Goal: Task Accomplishment & Management: Use online tool/utility

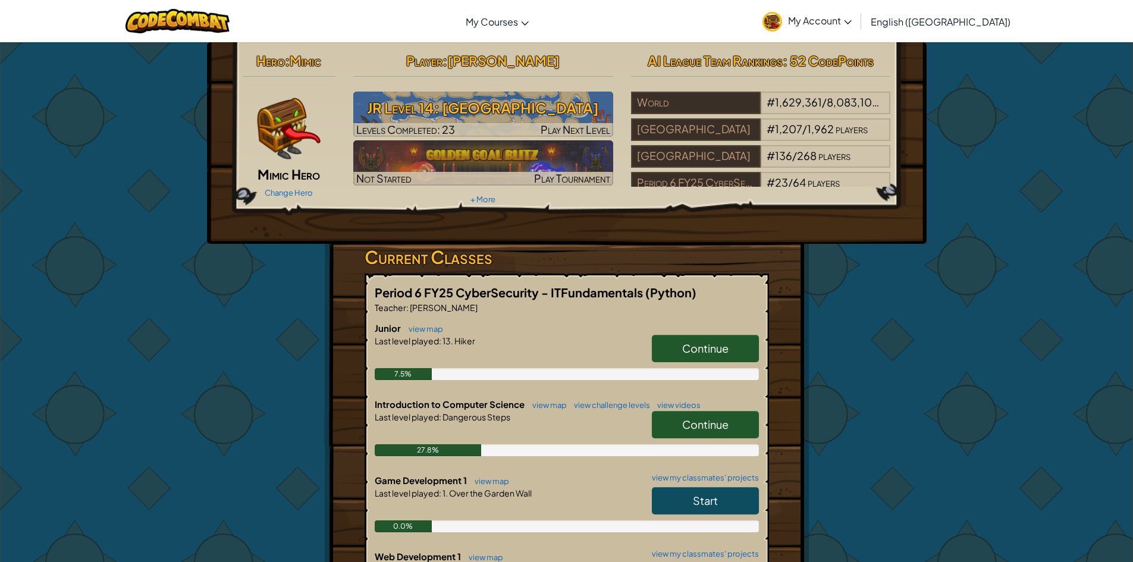
click at [708, 345] on span "Continue" at bounding box center [705, 348] width 46 height 14
click at [696, 431] on link "Continue" at bounding box center [705, 424] width 107 height 27
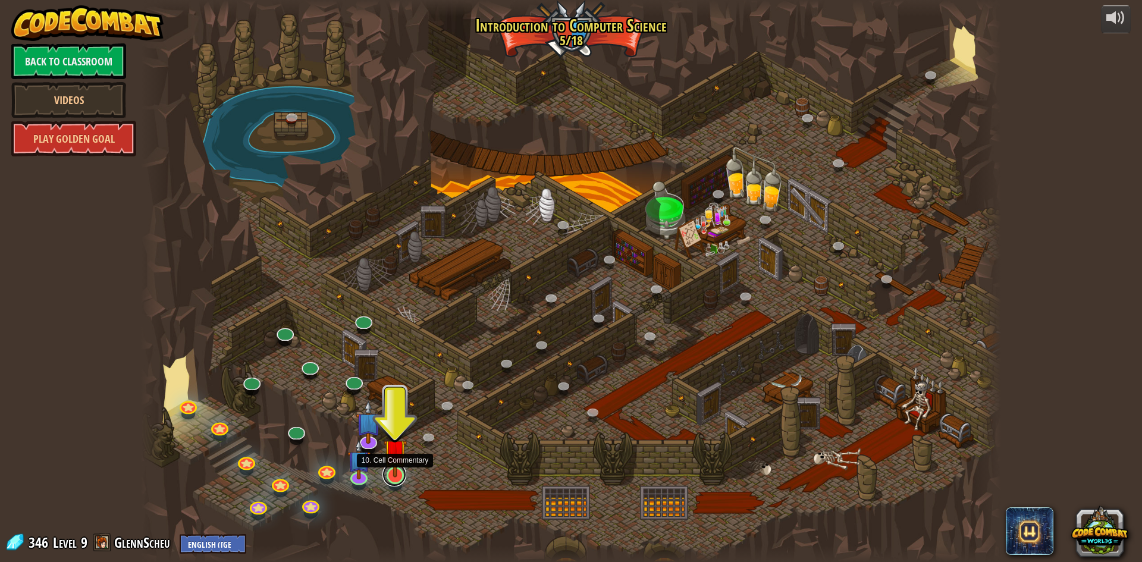
click at [396, 479] on link at bounding box center [395, 475] width 24 height 24
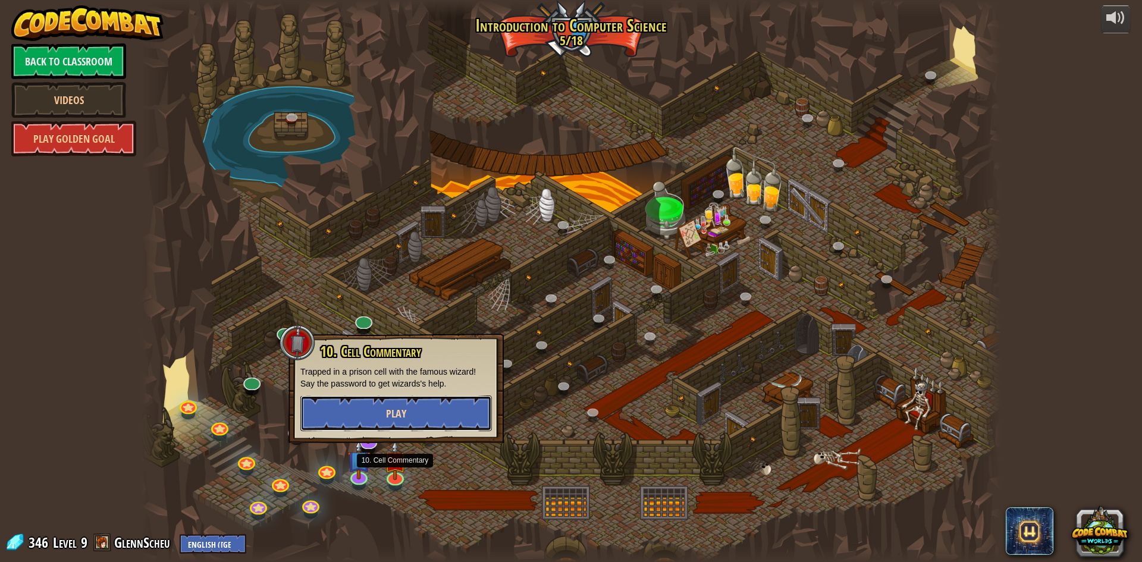
click at [399, 419] on span "Play" at bounding box center [396, 413] width 20 height 15
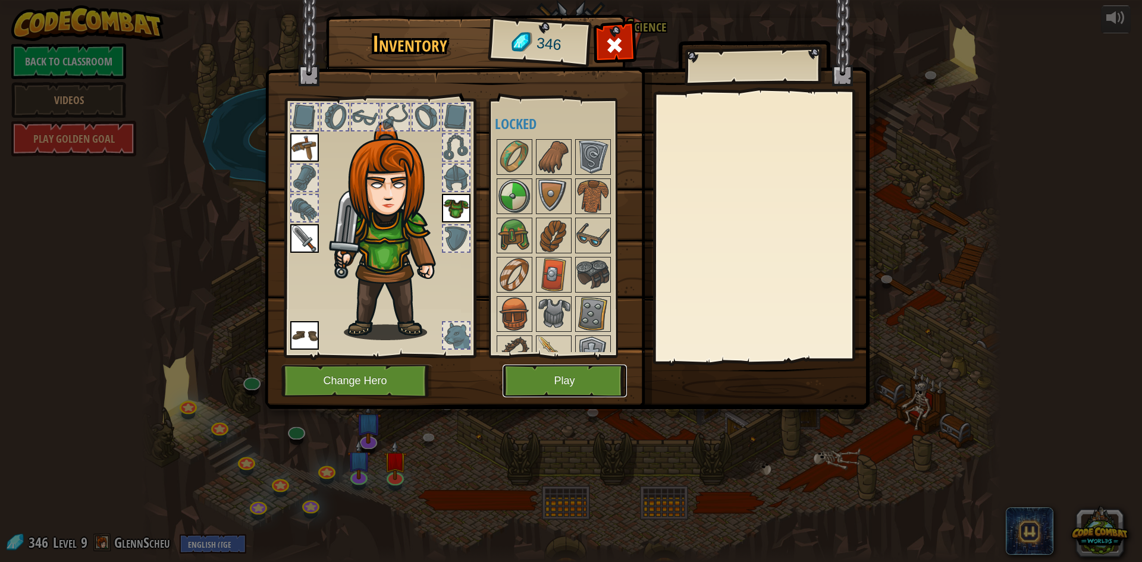
click at [550, 387] on button "Play" at bounding box center [565, 381] width 124 height 33
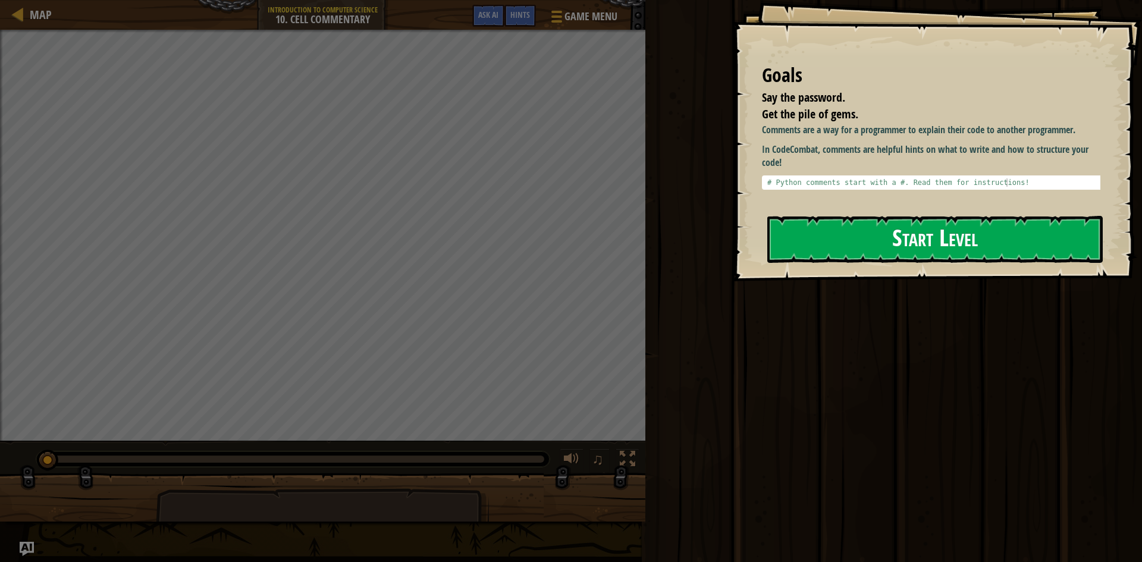
click at [846, 241] on button "Start Level" at bounding box center [935, 239] width 336 height 47
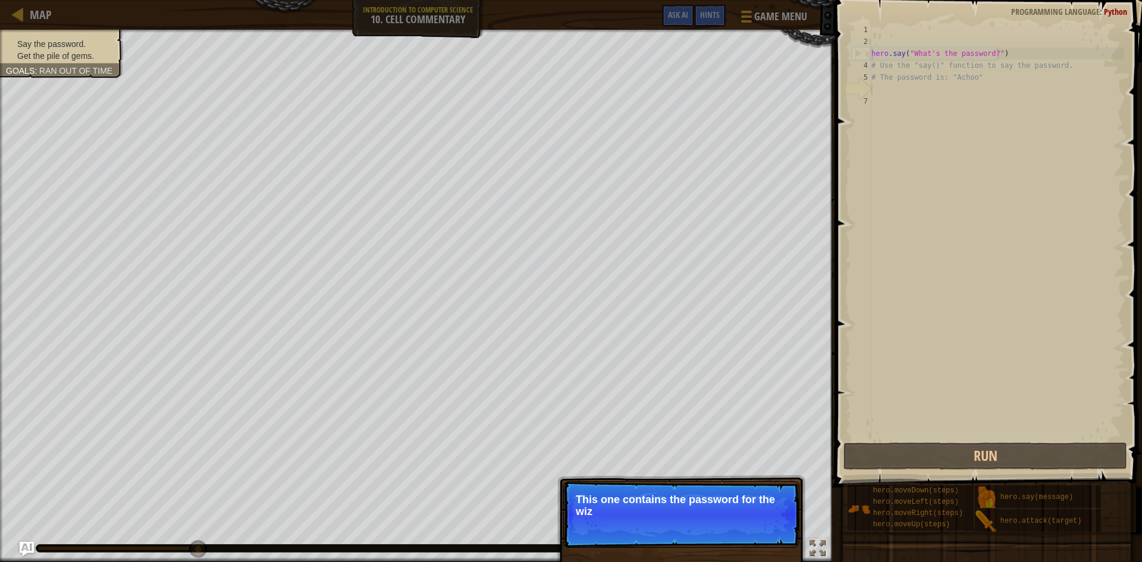
click at [649, 486] on p "Skip (esc) Continue This one contains the password for the wiz" at bounding box center [681, 514] width 236 height 67
click at [649, 486] on p "Skip (esc) Continue This one contains the password for the wizard!" at bounding box center [681, 514] width 236 height 67
click at [750, 522] on button "Continue" at bounding box center [765, 527] width 49 height 15
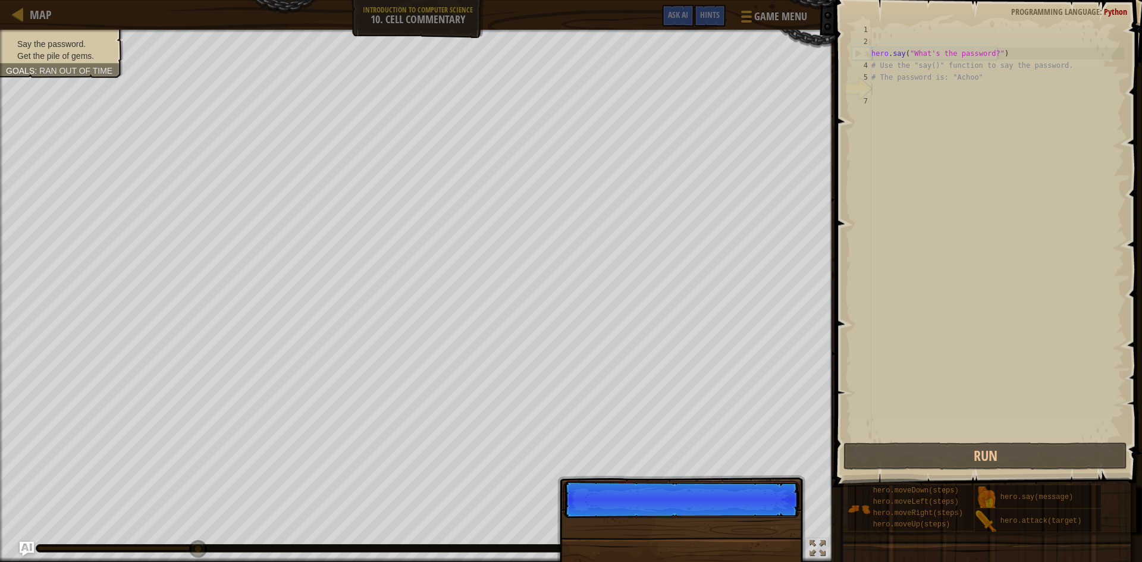
scroll to position [5, 0]
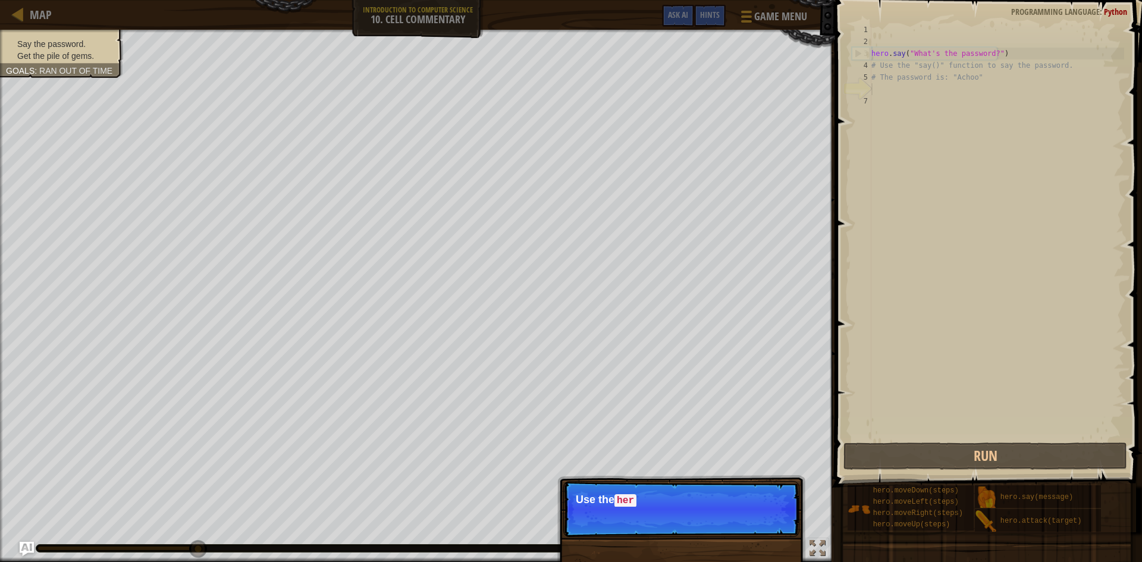
click at [750, 513] on p "Skip (esc) Continue Use the her" at bounding box center [681, 509] width 236 height 56
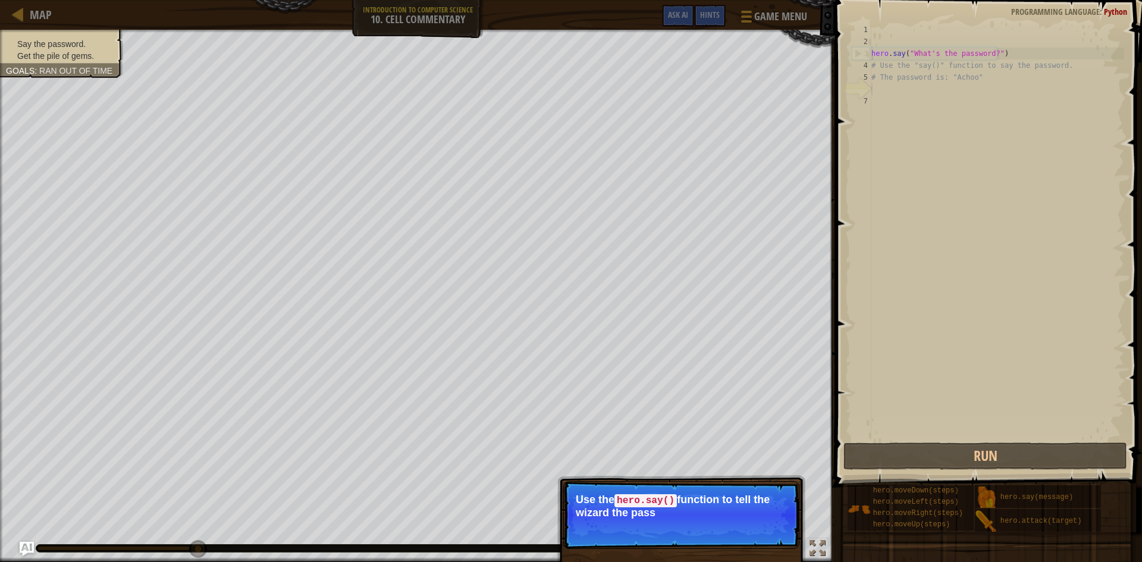
click at [757, 526] on p "Skip (esc) Continue Use the hero.say() function to tell the wizard the pass" at bounding box center [681, 515] width 236 height 68
click at [756, 535] on button "Continue" at bounding box center [765, 528] width 49 height 15
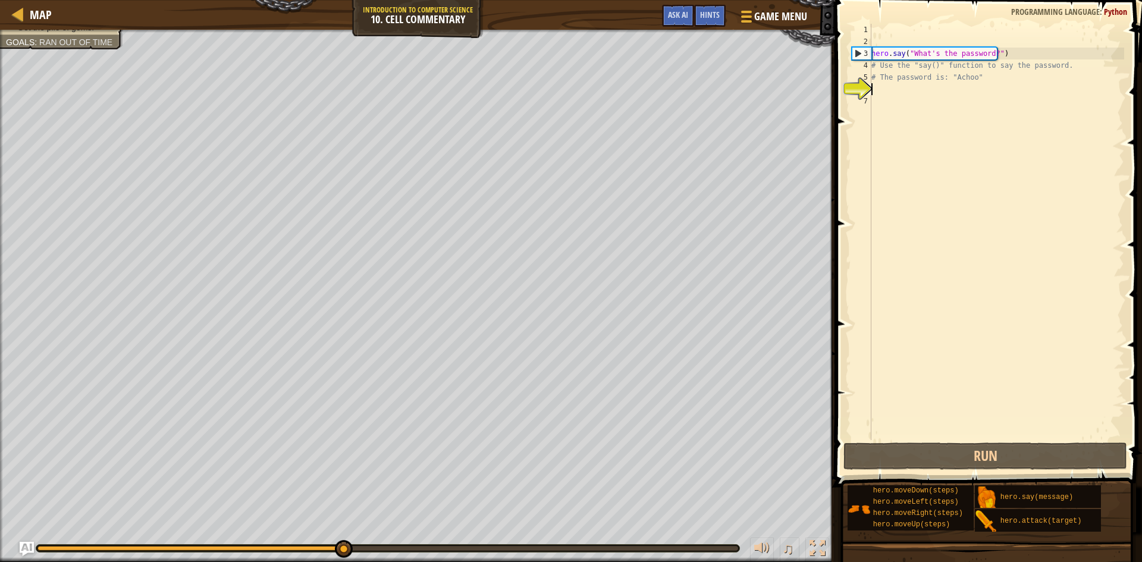
click at [987, 55] on div "hero . say ( "What's the password?" ) # Use the "say()" function to say the pas…" at bounding box center [996, 244] width 255 height 440
click at [989, 52] on div "hero . say ( "What's the password?" ) # Use the "say()" function to say the pas…" at bounding box center [996, 244] width 255 height 440
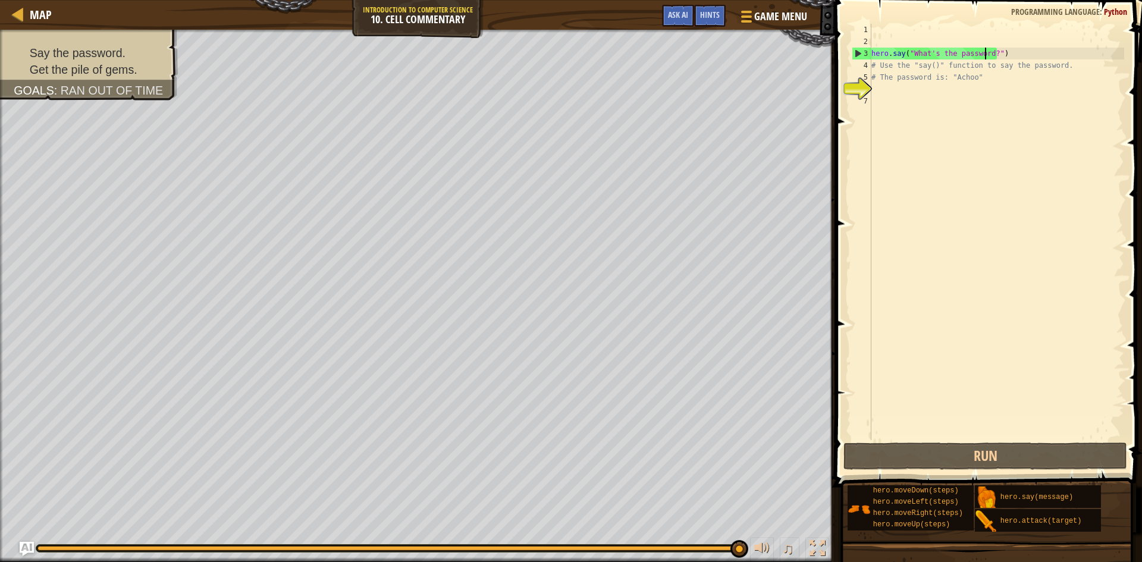
click at [986, 49] on div "hero . say ( "What's the password?" ) # Use the "say()" function to say the pas…" at bounding box center [996, 244] width 255 height 440
click at [984, 50] on div "hero . say ( "What's the password?" ) # Use the "say()" function to say the pas…" at bounding box center [996, 244] width 255 height 440
click at [987, 64] on div "hero . say ( "What's the password?" ) # Use the "say()" function to say the pas…" at bounding box center [996, 244] width 255 height 440
click at [985, 51] on div "hero . say ( "What's the password?" ) # Use the "say()" function to say the pas…" at bounding box center [996, 244] width 255 height 440
click at [1001, 79] on div "hero . say ( "What's the password?" ) # Use the "say()" function to say the pas…" at bounding box center [996, 244] width 255 height 440
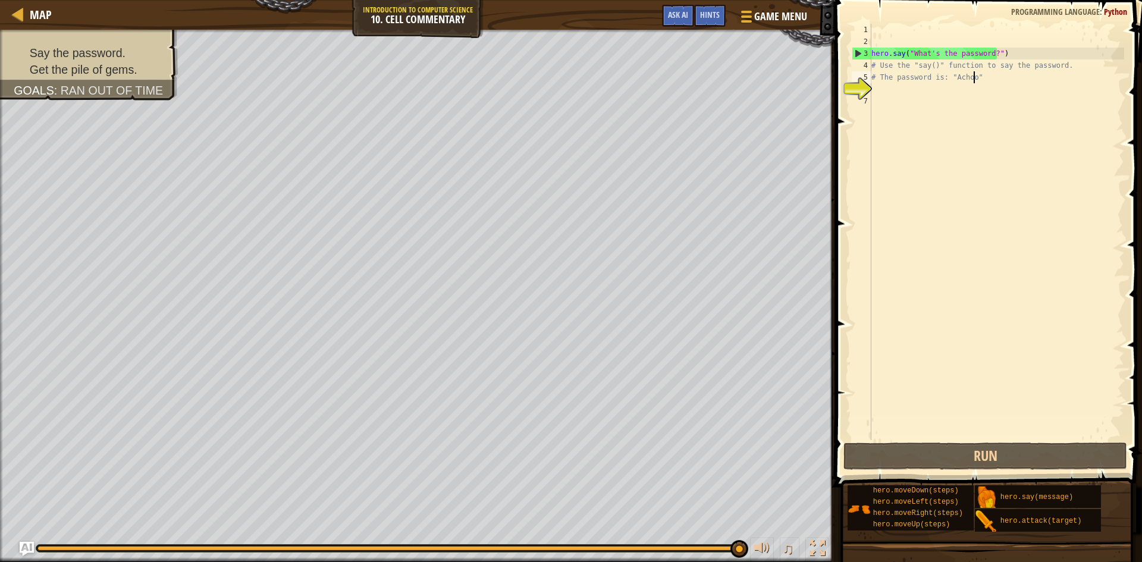
type textarea "# The password is: "Achoo""
click at [968, 90] on div "hero . say ( "What's the password?" ) # Use the "say()" function to say the pas…" at bounding box center [996, 244] width 255 height 440
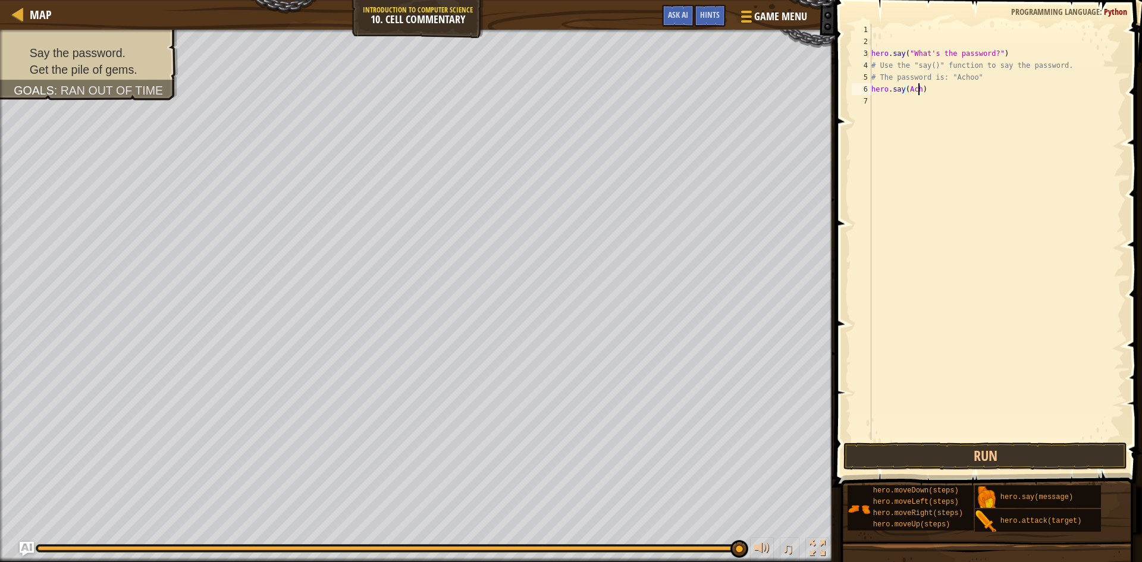
scroll to position [5, 4]
click at [949, 93] on div "hero . say ( "What's the password?" ) # Use the "say()" function to say the pas…" at bounding box center [996, 244] width 255 height 440
click at [944, 460] on button "Run" at bounding box center [986, 456] width 284 height 27
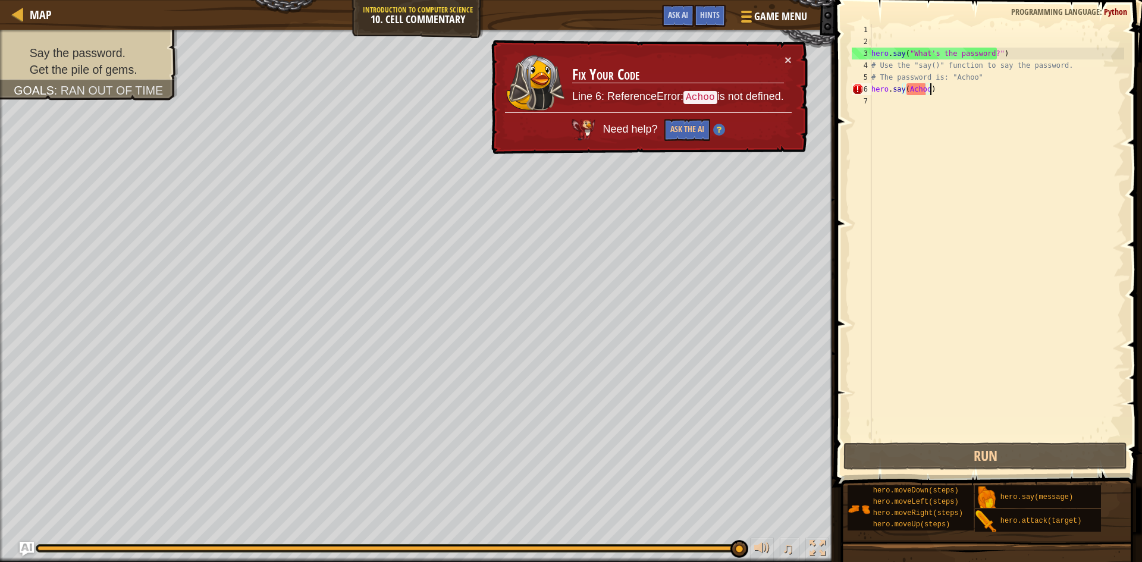
click at [936, 86] on div "hero . say ( "What's the password?" ) # Use the "say()" function to say the pas…" at bounding box center [996, 244] width 255 height 440
click at [936, 87] on div "hero . say ( "What's the password?" ) # Use the "say()" function to say the pas…" at bounding box center [996, 244] width 255 height 440
click at [977, 75] on div "hero . say ( "What's the password?" ) # Use the "say()" function to say the pas…" at bounding box center [996, 244] width 255 height 440
drag, startPoint x: 970, startPoint y: 78, endPoint x: 950, endPoint y: 79, distance: 19.6
click at [950, 79] on div "hero . say ( "What's the password?" ) # Use the "say()" function to say the pas…" at bounding box center [996, 244] width 255 height 440
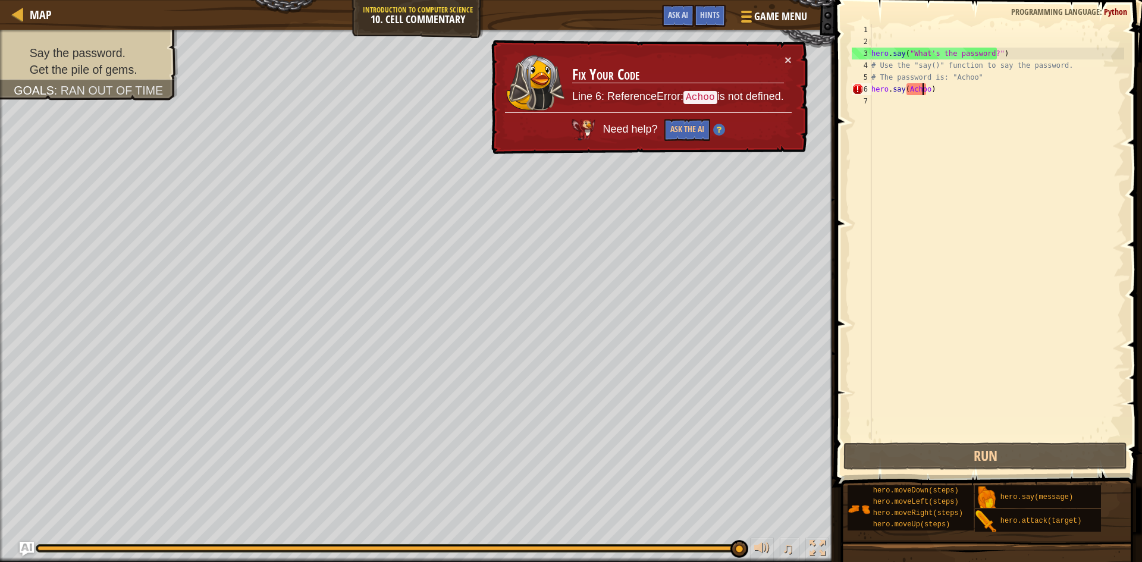
click at [924, 91] on div "hero . say ( "What's the password?" ) # Use the "say()" function to say the pas…" at bounding box center [996, 244] width 255 height 440
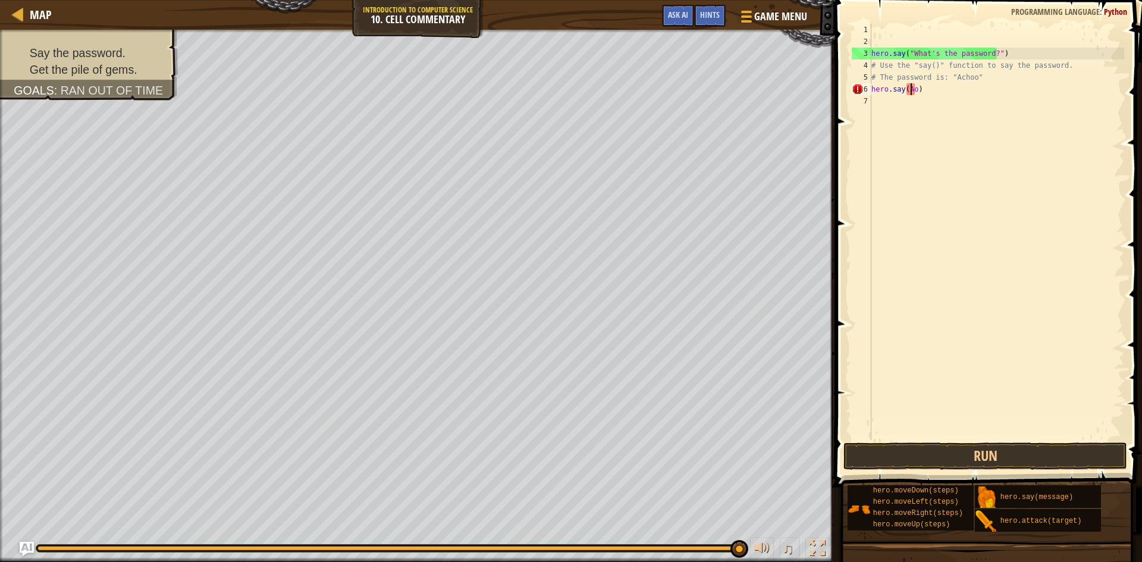
scroll to position [5, 3]
paste textarea "Achoo"
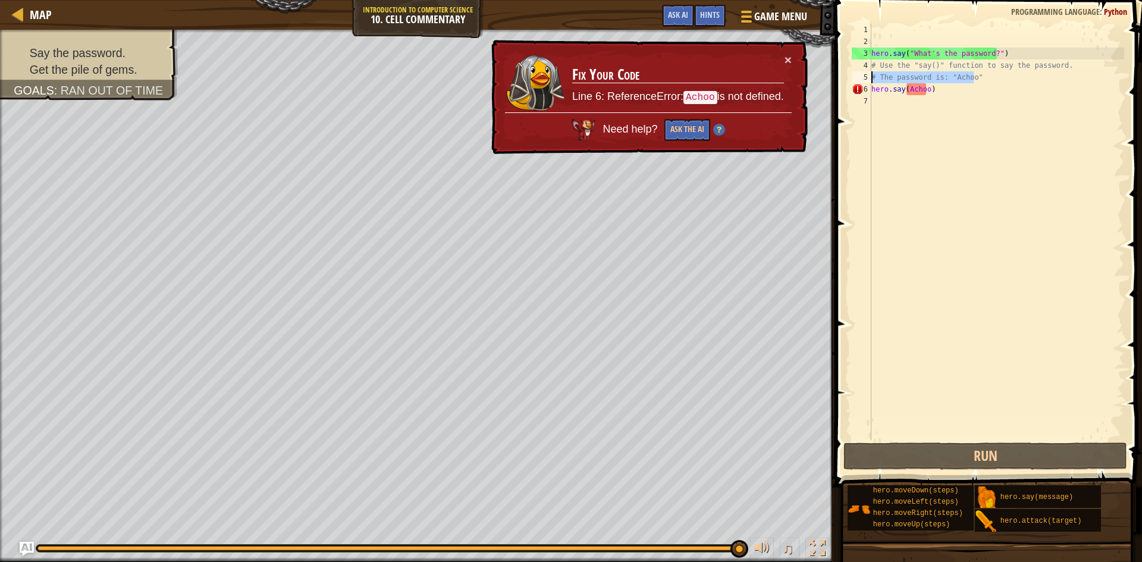
drag, startPoint x: 1020, startPoint y: 78, endPoint x: 849, endPoint y: 72, distance: 171.4
click at [849, 72] on div "hero.say(Achoo) 1 2 3 4 5 6 7 hero . say ( "What's the password?" ) # Use the "…" at bounding box center [987, 267] width 311 height 522
type textarea "# The password is: "Achoo""
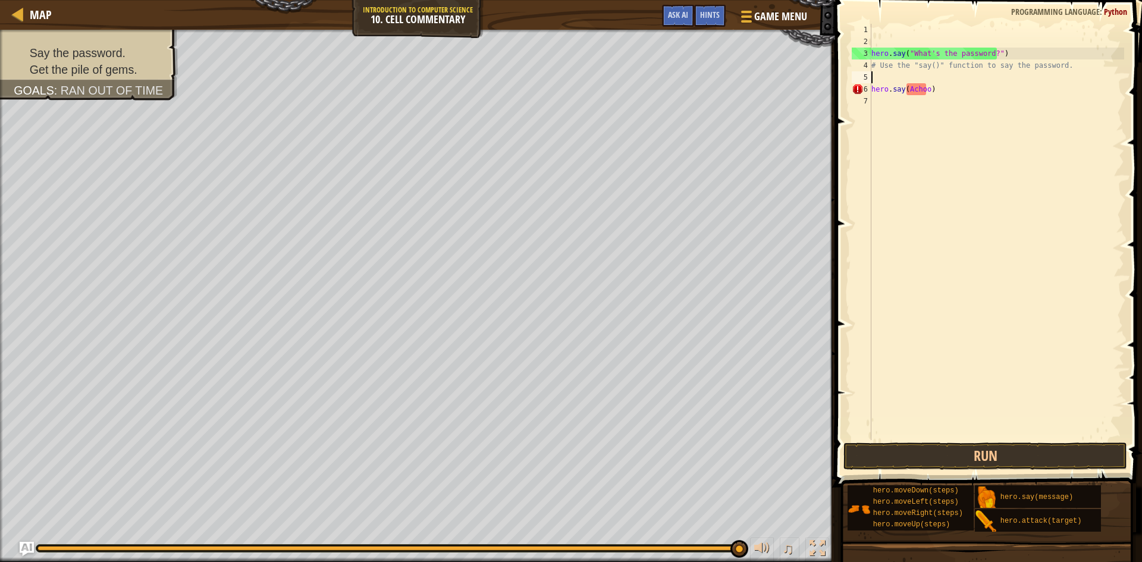
scroll to position [5, 0]
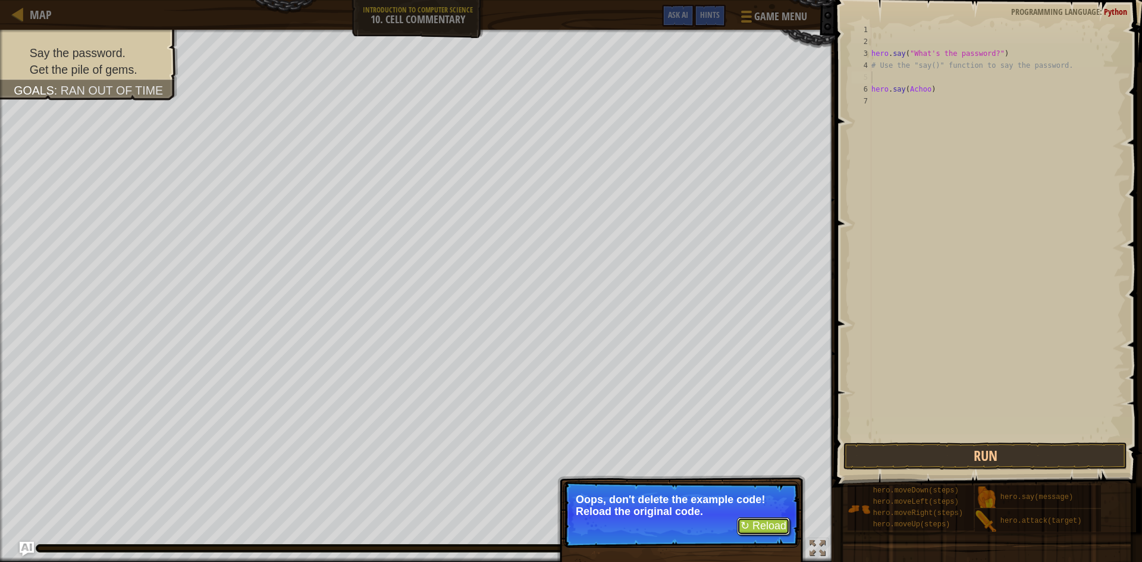
click at [773, 522] on button "↻ Reload" at bounding box center [763, 527] width 53 height 18
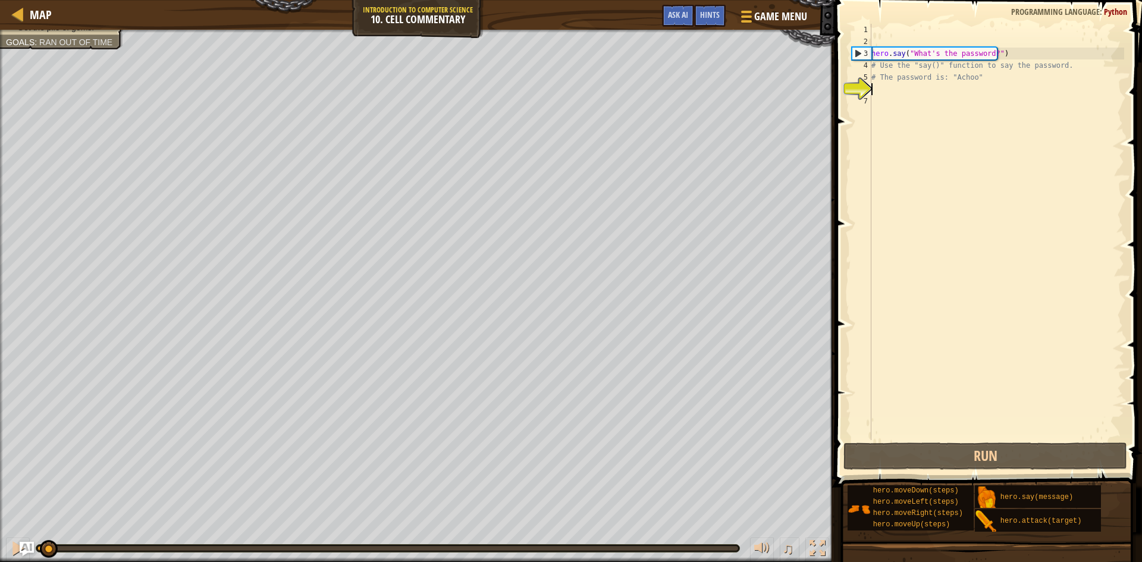
click at [938, 89] on div "hero . say ( "What's the password?" ) # Use the "say()" function to say the pas…" at bounding box center [996, 244] width 255 height 440
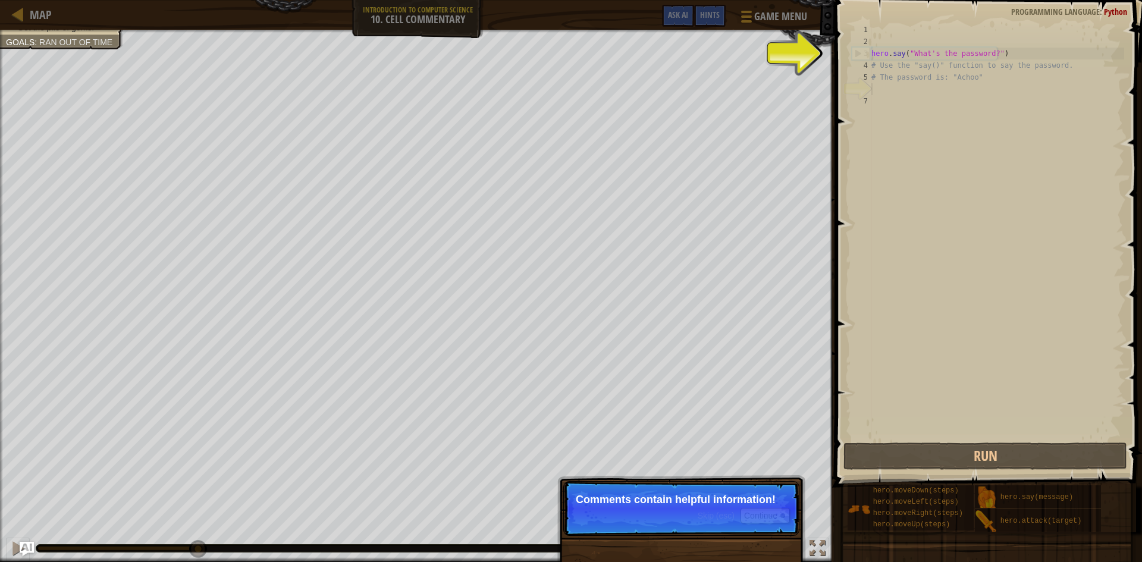
click at [757, 493] on p "Skip (esc) Continue Comments contain helpful information!" at bounding box center [681, 508] width 236 height 55
click at [757, 506] on p "Skip (esc) Continue Comments contain helpful information!" at bounding box center [681, 508] width 236 height 55
click at [770, 512] on button "Continue" at bounding box center [765, 515] width 49 height 15
click at [770, 512] on p "Skip (esc) Continue This on" at bounding box center [681, 508] width 236 height 55
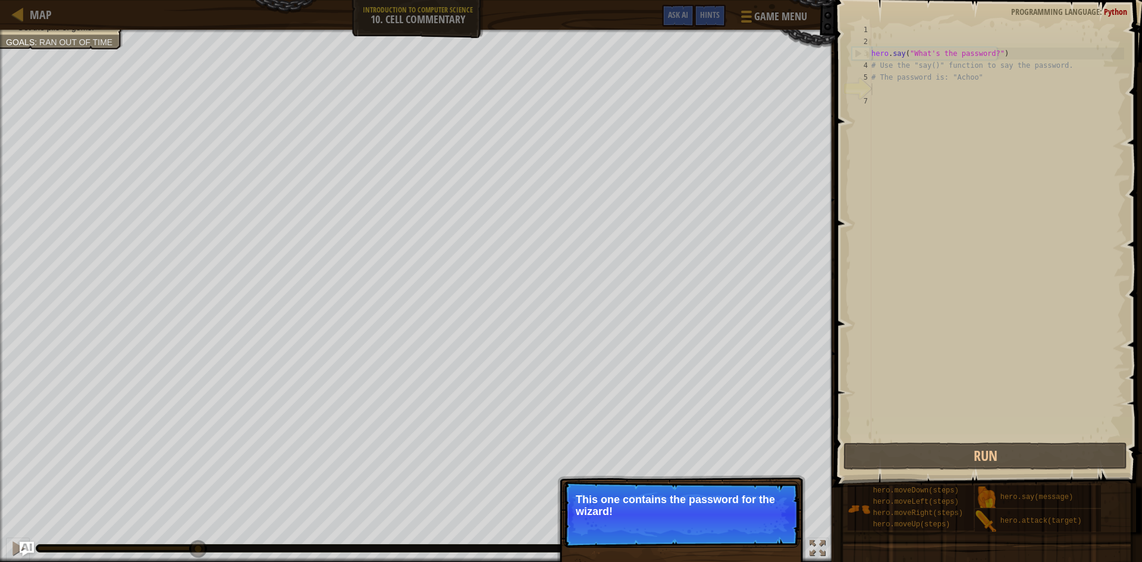
click at [771, 510] on p "This one contains the password for the wizard!" at bounding box center [681, 506] width 211 height 24
drag, startPoint x: 771, startPoint y: 510, endPoint x: 761, endPoint y: 532, distance: 23.7
click at [761, 532] on button "Continue" at bounding box center [765, 527] width 49 height 15
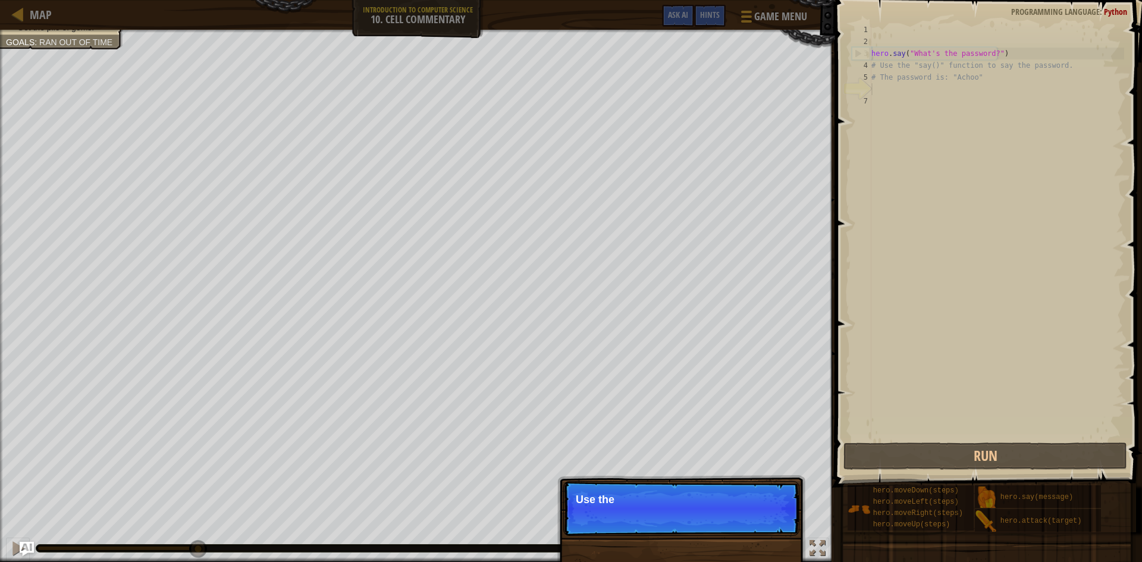
click at [768, 525] on p "Skip (esc) Continue Use the" at bounding box center [681, 508] width 236 height 55
click at [768, 525] on p "Skip (esc) Continue Use the hero.say() function to" at bounding box center [681, 509] width 236 height 56
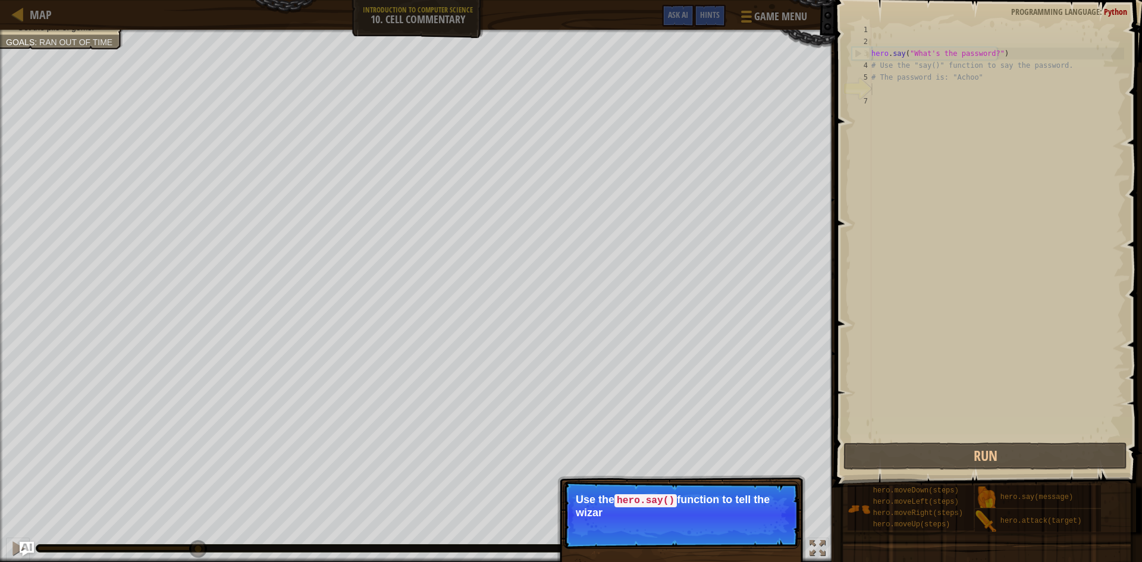
click at [768, 531] on p "Skip (esc) Continue Use the hero.say() function to tell the wizar" at bounding box center [681, 515] width 236 height 68
click at [769, 530] on p "Skip (esc) Continue Use the hero.say() function to tell the wizard the passwor" at bounding box center [681, 515] width 236 height 68
click at [767, 530] on button "Continue" at bounding box center [765, 528] width 49 height 15
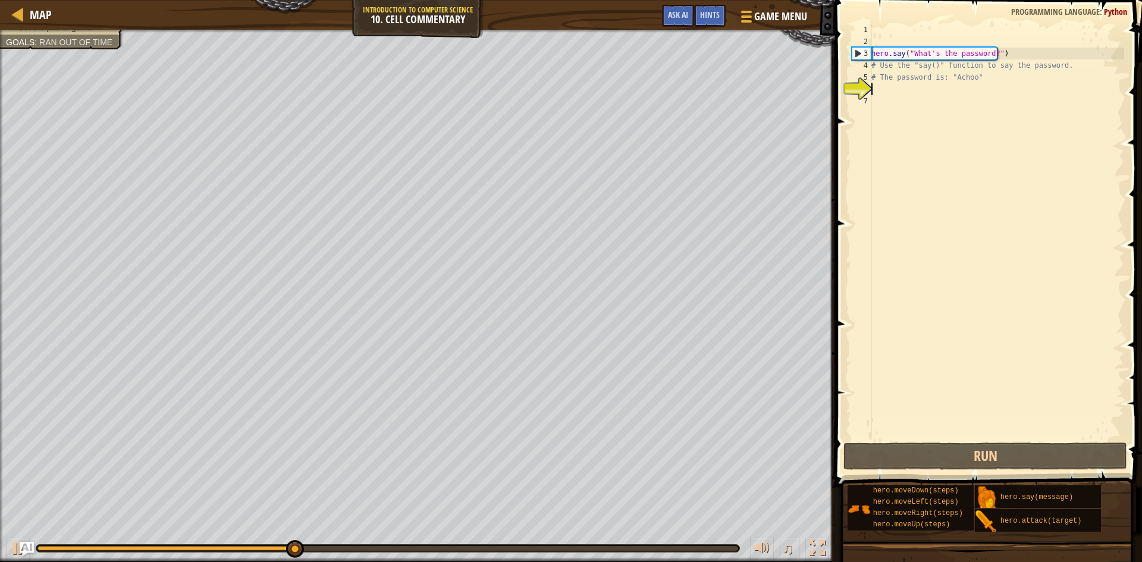
click at [920, 92] on div "hero . say ( "What's the password?" ) # Use the "say()" function to say the pas…" at bounding box center [996, 244] width 255 height 440
click at [864, 90] on div "6" at bounding box center [862, 89] width 20 height 12
click at [889, 91] on div "hero . say ( "What's the password?" ) # Use the "say()" function to say the pas…" at bounding box center [996, 244] width 255 height 440
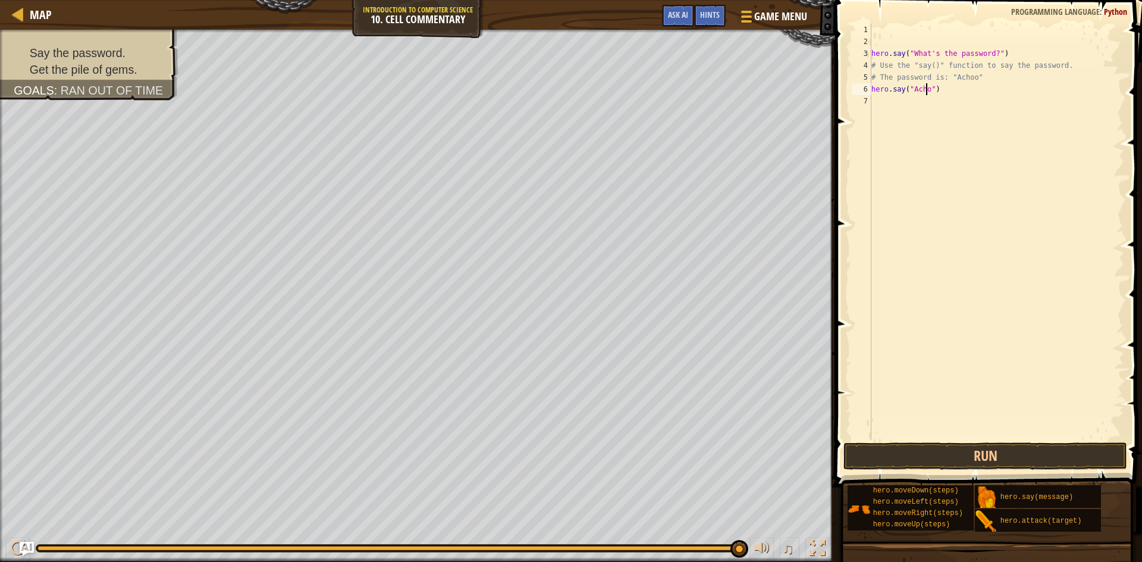
scroll to position [5, 5]
type textarea "hero.say("Achoo")"
click at [1005, 444] on button "Run" at bounding box center [986, 456] width 284 height 27
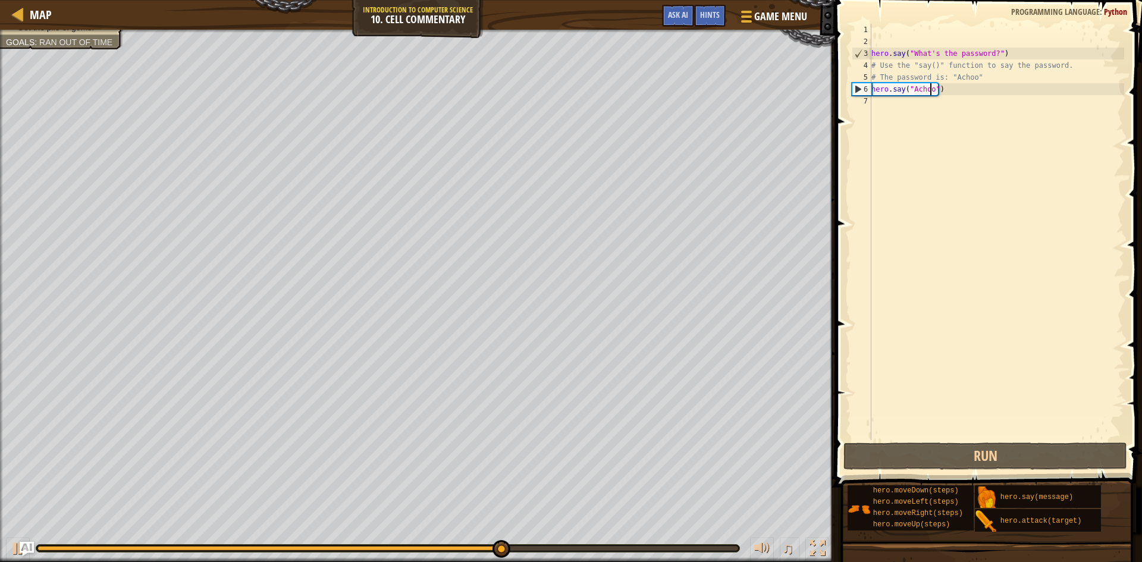
click at [898, 99] on div "hero . say ( "What's the password?" ) # Use the "say()" function to say the pas…" at bounding box center [996, 244] width 255 height 440
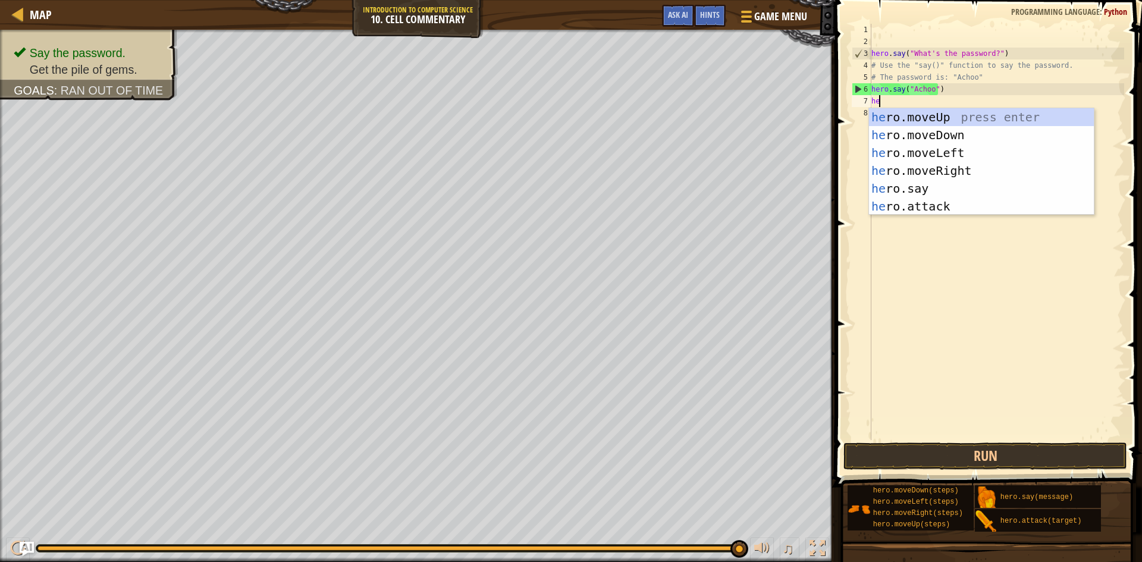
scroll to position [5, 1]
type textarea "hero"
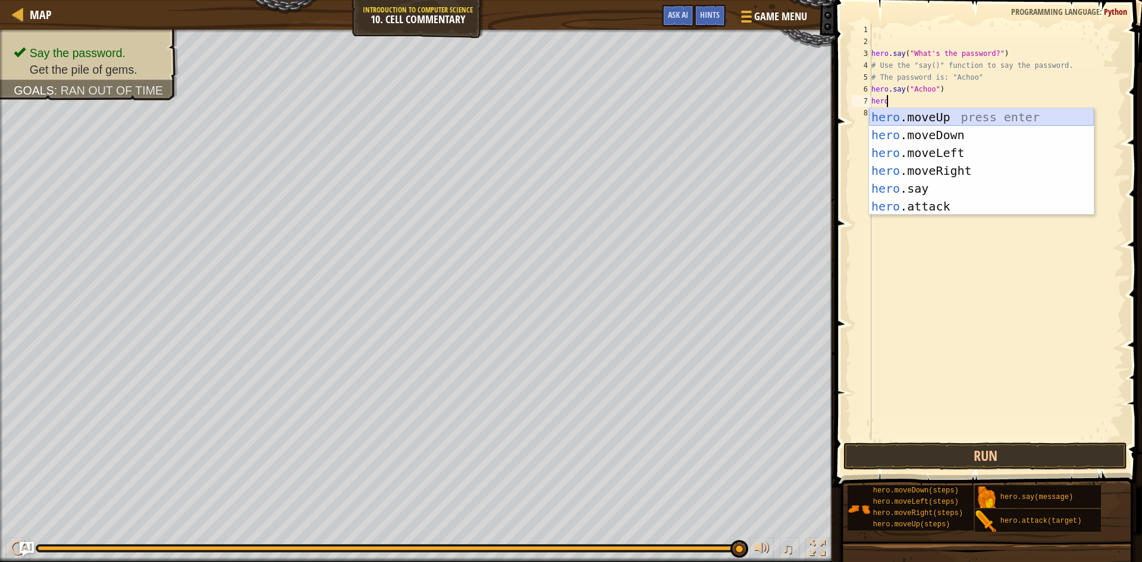
click at [926, 113] on div "hero .moveUp press enter hero .moveDown press enter hero .moveLeft press enter …" at bounding box center [981, 179] width 225 height 143
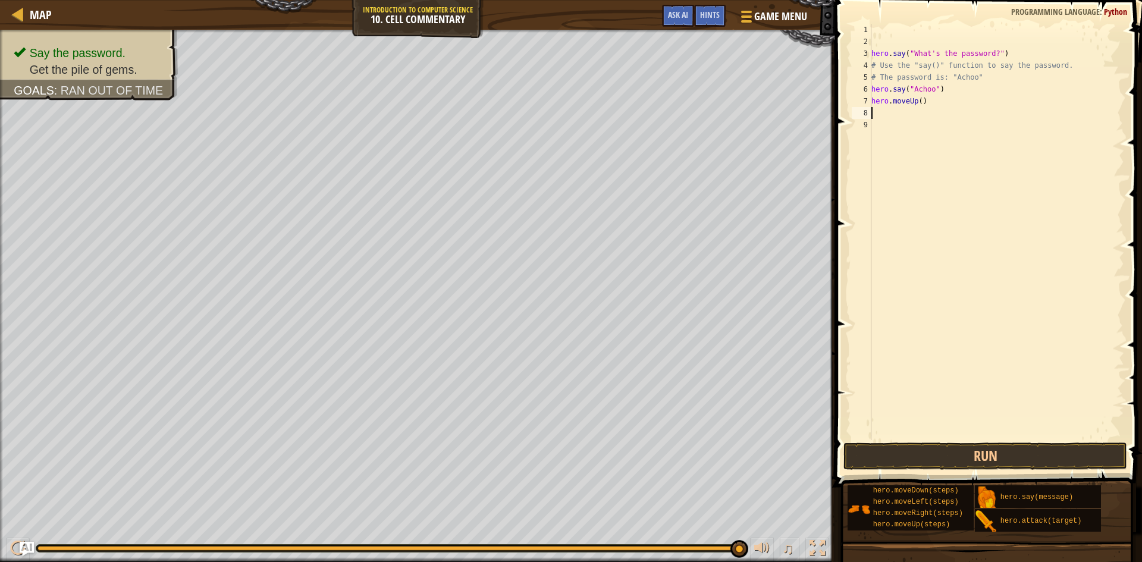
scroll to position [5, 0]
click at [947, 457] on button "Run" at bounding box center [986, 456] width 284 height 27
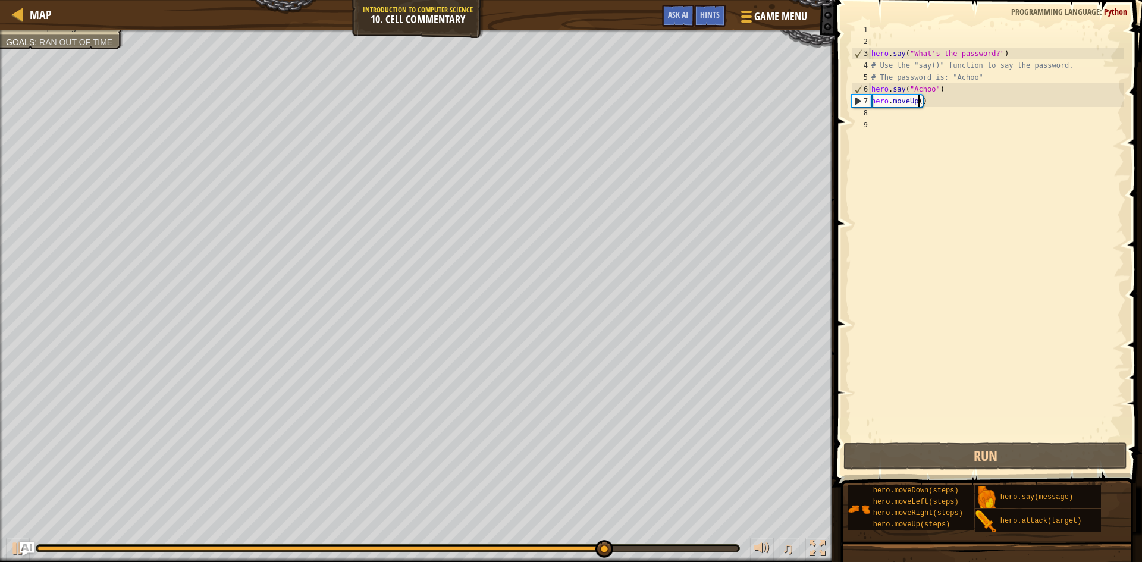
click at [917, 103] on div "hero . say ( "What's the password?" ) # Use the "say()" function to say the pas…" at bounding box center [996, 244] width 255 height 440
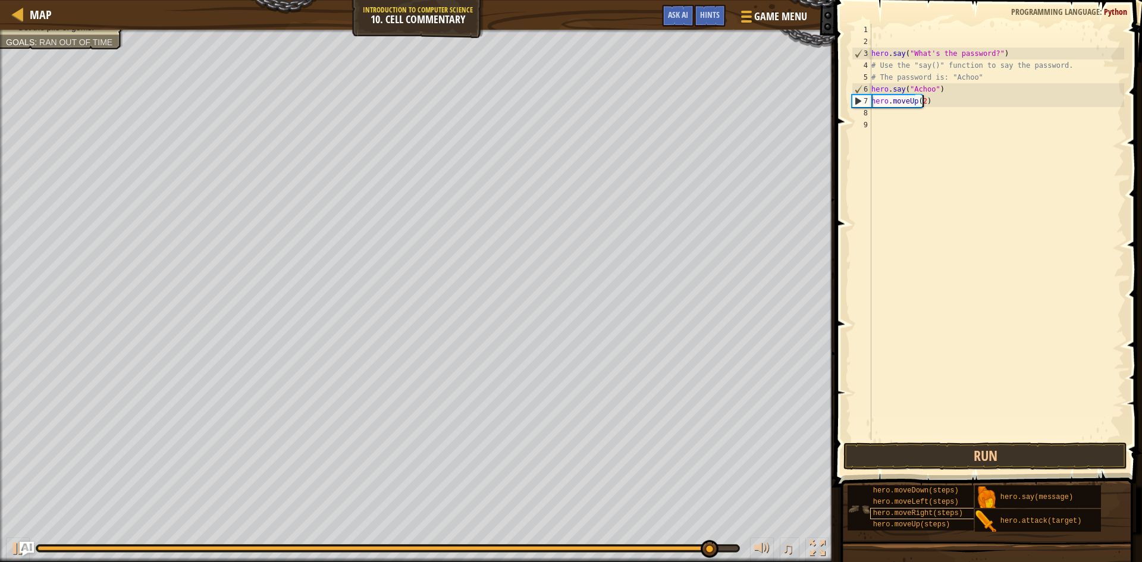
scroll to position [5, 4]
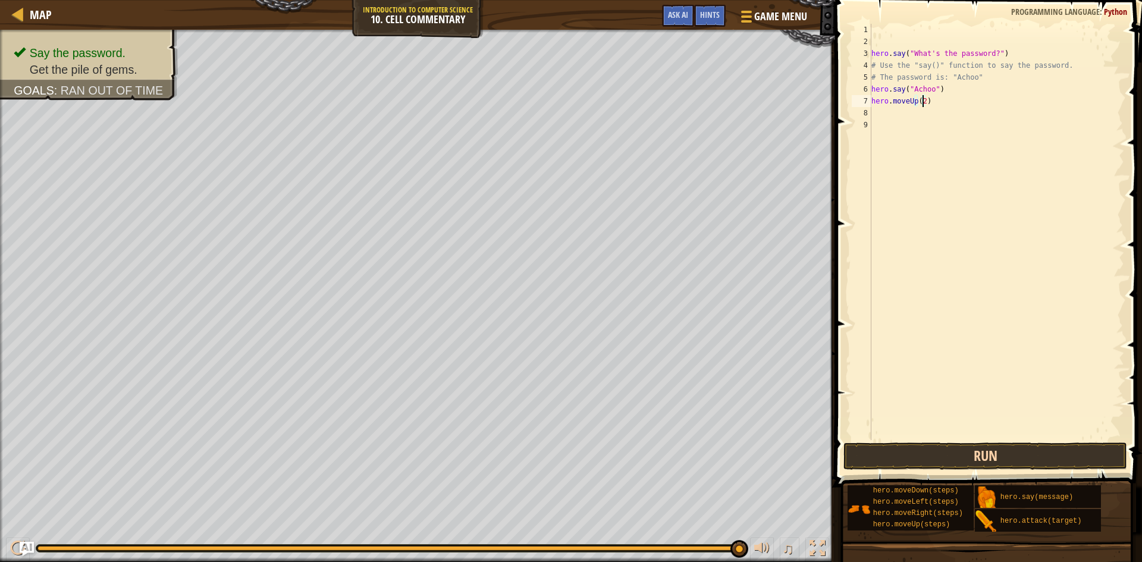
type textarea "hero.moveUp(2)"
click at [957, 450] on button "Run" at bounding box center [986, 456] width 284 height 27
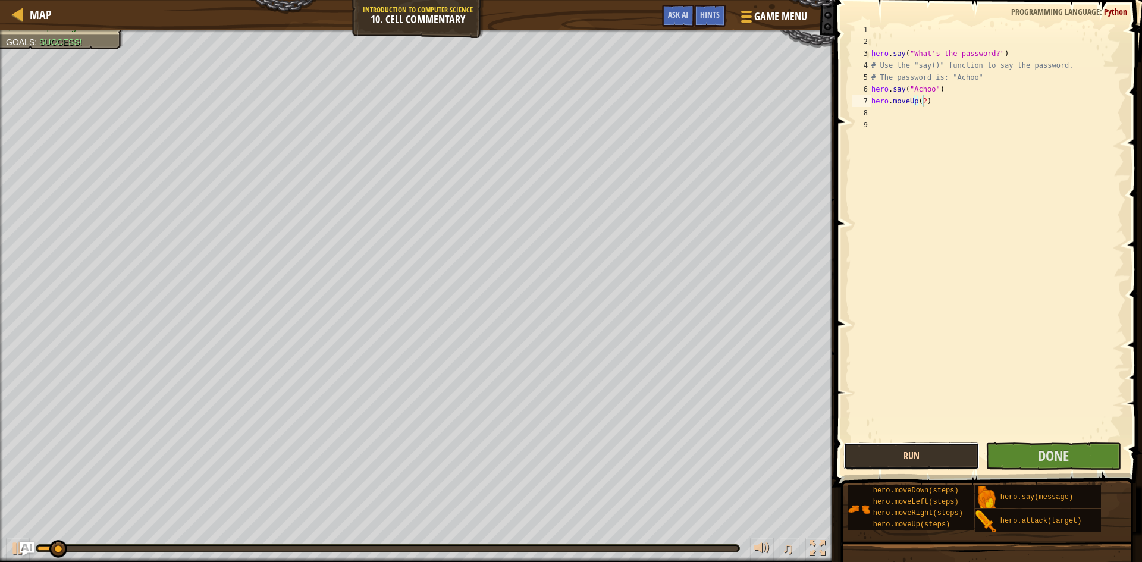
click at [957, 453] on button "Run" at bounding box center [912, 456] width 136 height 27
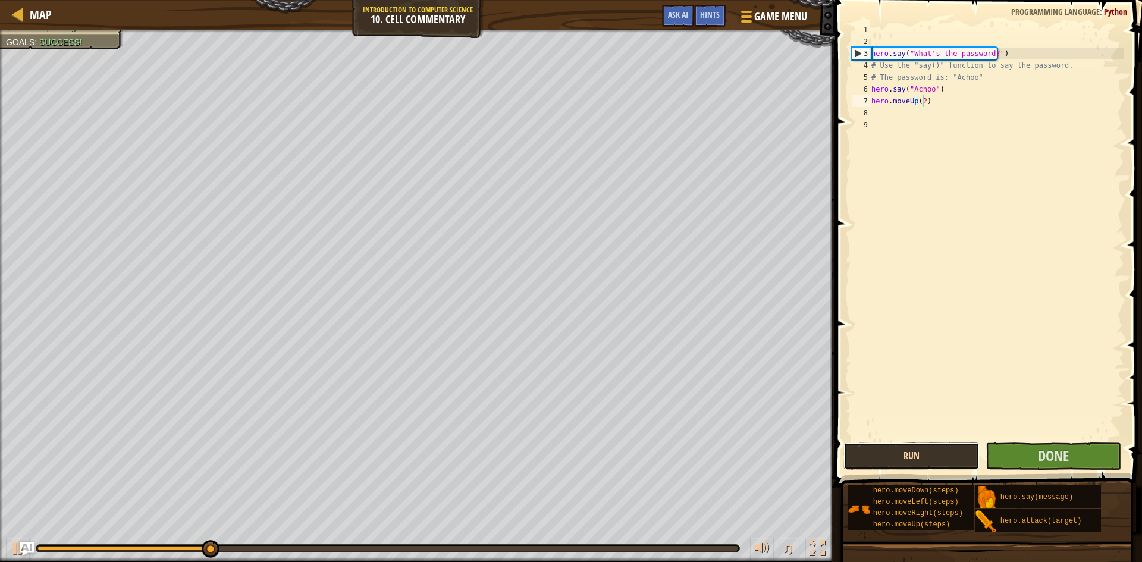
click at [950, 446] on button "Run" at bounding box center [912, 456] width 136 height 27
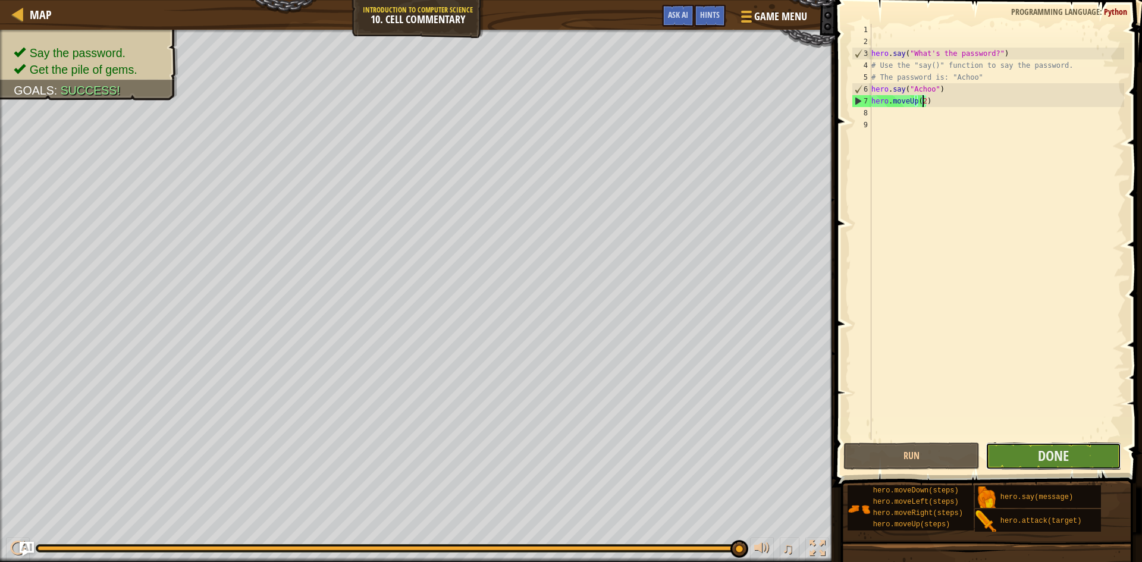
click at [1009, 443] on button "Done" at bounding box center [1054, 456] width 136 height 27
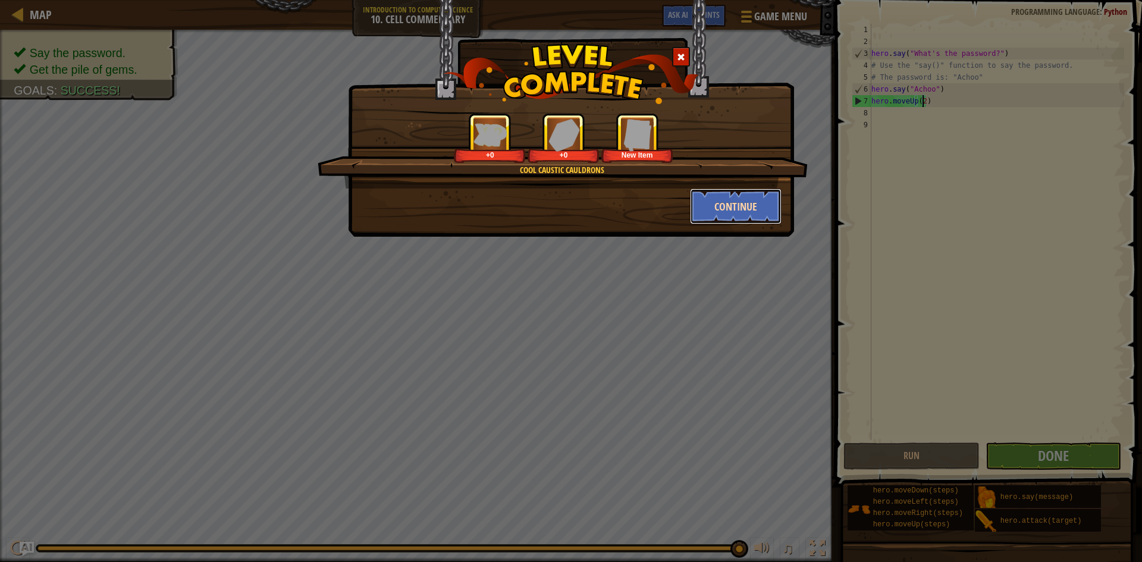
click at [726, 198] on button "Continue" at bounding box center [736, 207] width 92 height 36
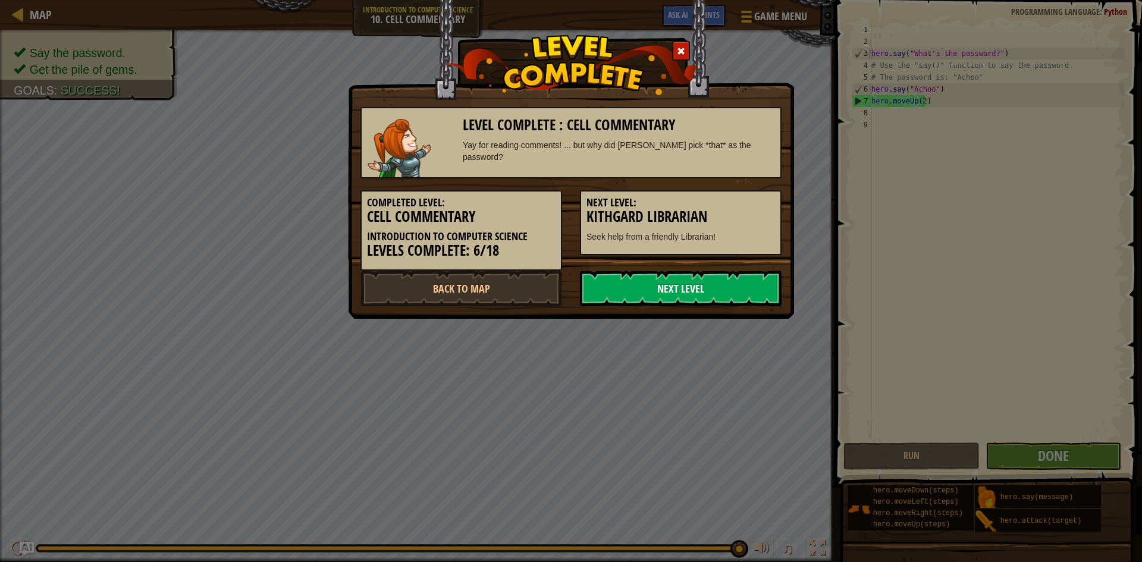
click at [723, 284] on link "Next Level" at bounding box center [681, 289] width 202 height 36
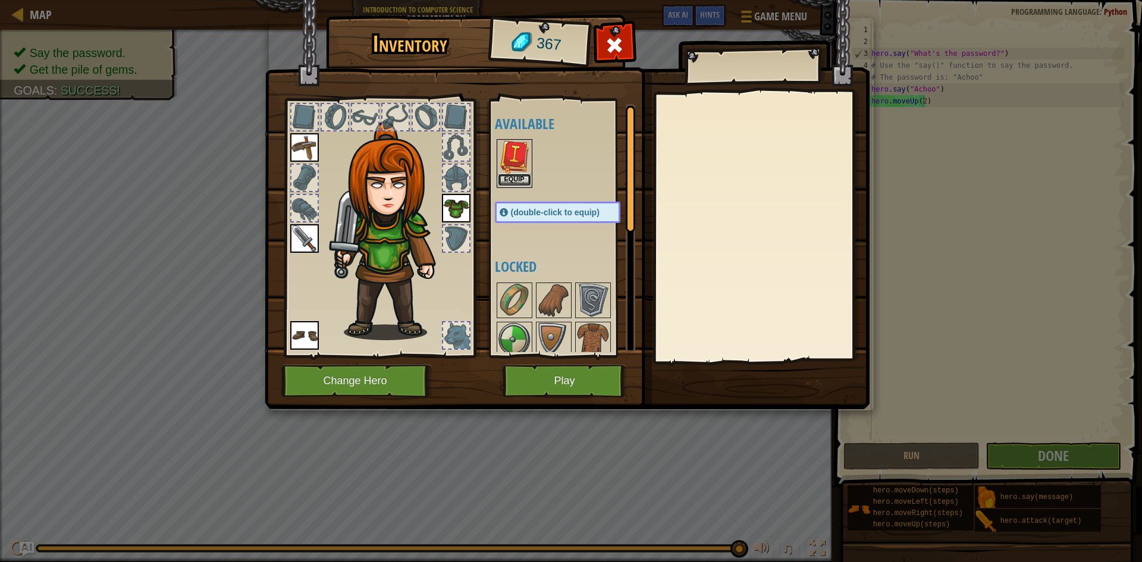
click at [508, 181] on button "Equip" at bounding box center [514, 180] width 33 height 12
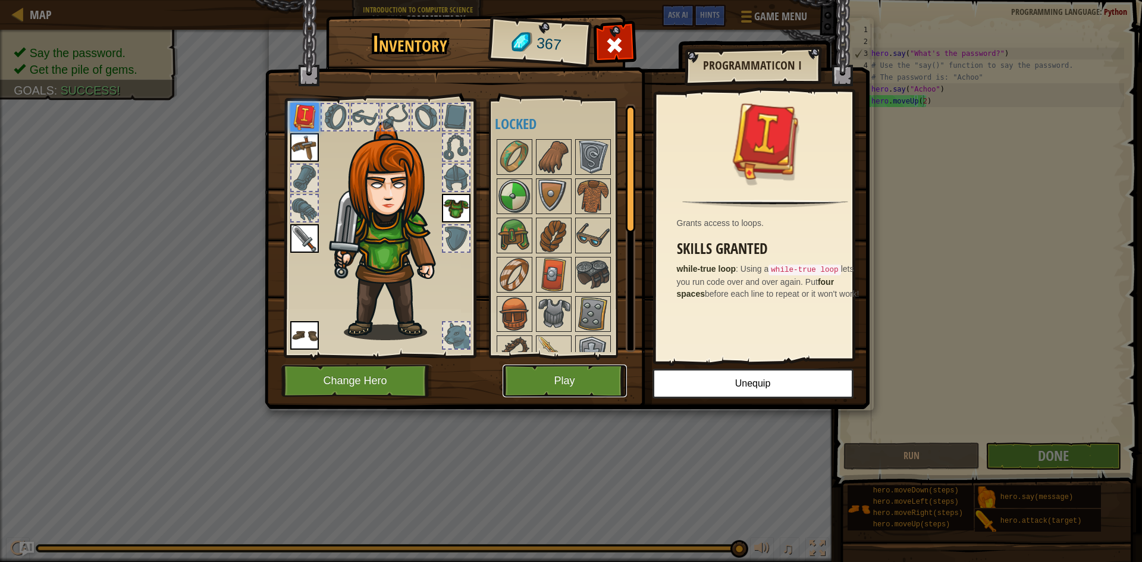
click at [575, 385] on button "Play" at bounding box center [565, 381] width 124 height 33
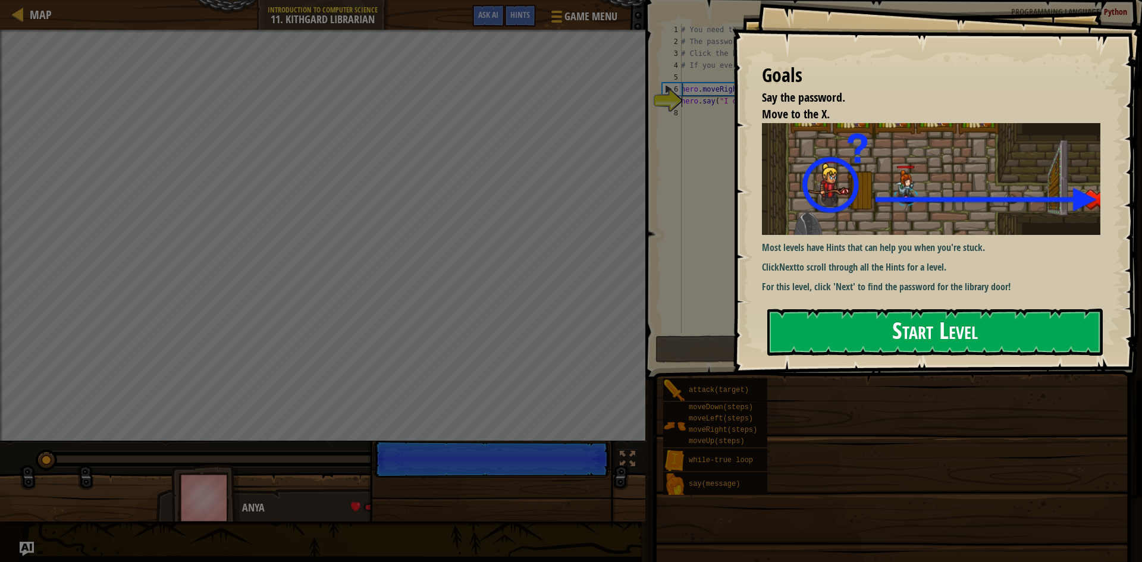
click at [919, 330] on button "Start Level" at bounding box center [935, 332] width 336 height 47
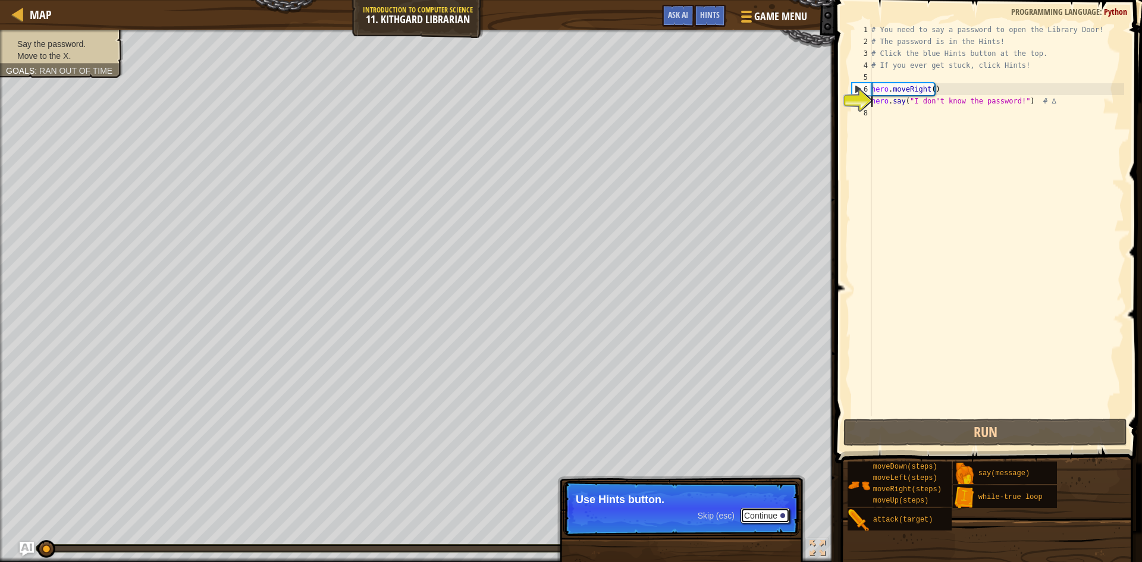
click at [778, 518] on button "Continue" at bounding box center [765, 515] width 49 height 15
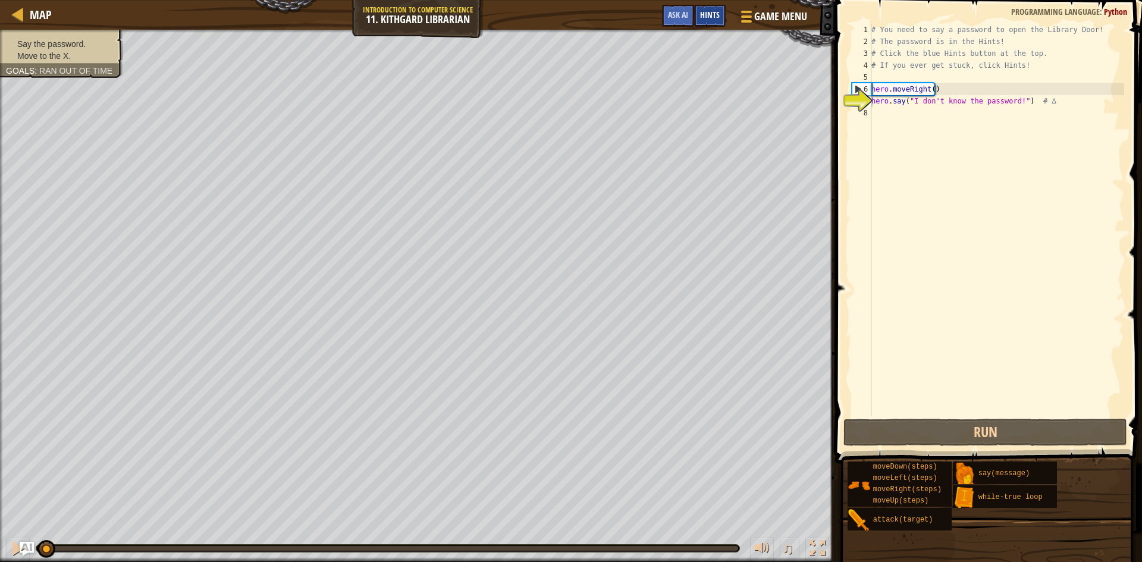
click at [710, 23] on div "Hints" at bounding box center [710, 16] width 32 height 22
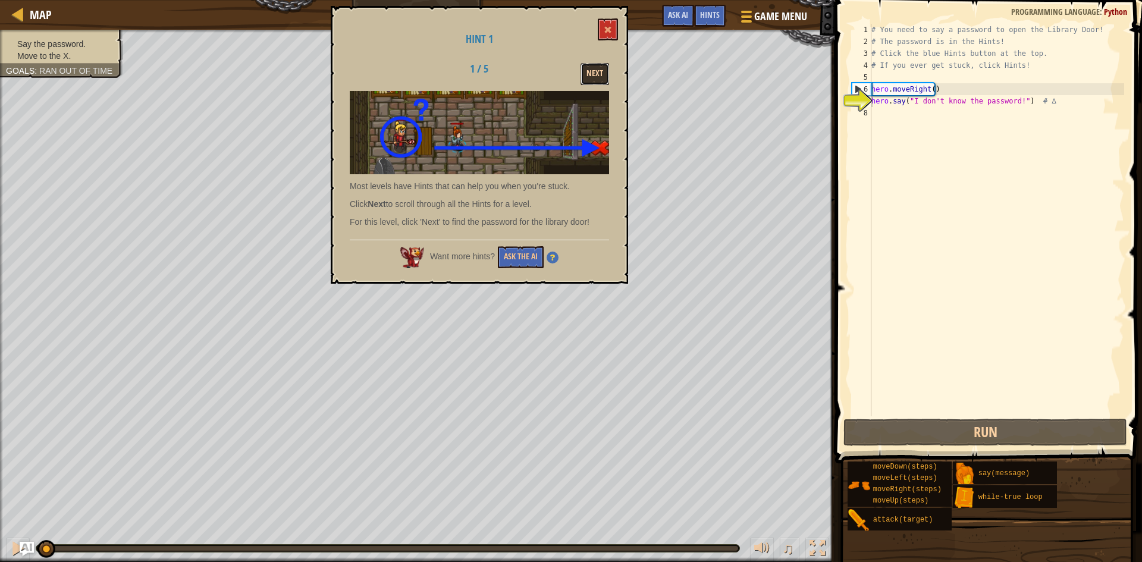
click at [596, 82] on button "Next" at bounding box center [595, 74] width 29 height 22
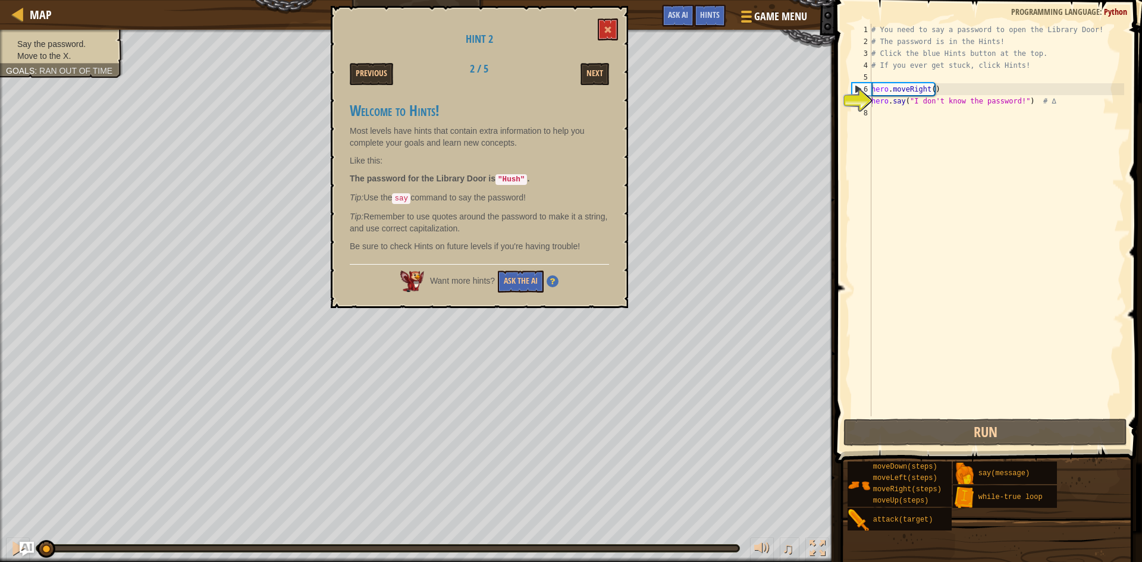
drag, startPoint x: 504, startPoint y: 180, endPoint x: 516, endPoint y: 183, distance: 12.3
click at [515, 183] on code ""Hush"" at bounding box center [512, 179] width 32 height 11
click at [518, 180] on code ""Hush"" at bounding box center [512, 179] width 32 height 11
